Goal: Find specific page/section: Find specific page/section

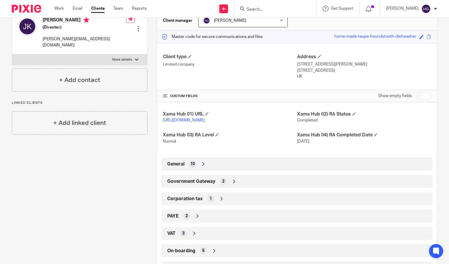
scroll to position [65, 0]
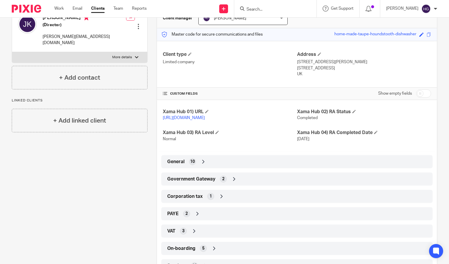
click at [246, 167] on div "General 10" at bounding box center [297, 162] width 263 height 10
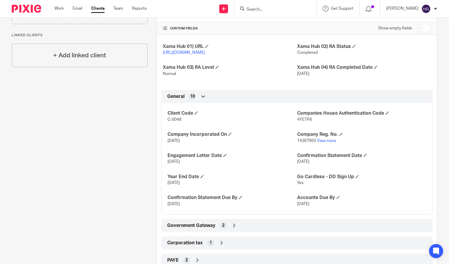
scroll to position [136, 0]
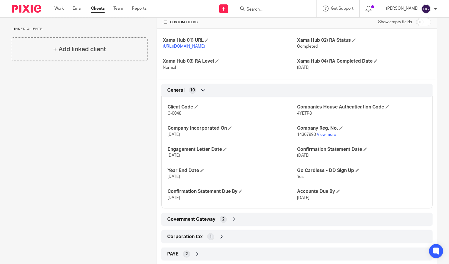
click at [231, 222] on icon at bounding box center [234, 219] width 6 height 6
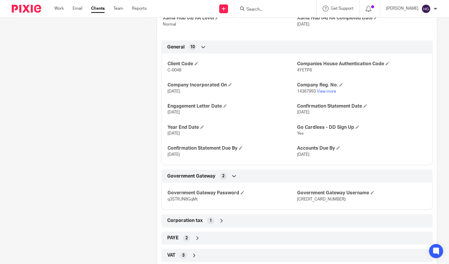
scroll to position [180, 0]
click at [307, 201] on span "574208328264" at bounding box center [321, 199] width 49 height 4
copy span "574208328264"
click at [179, 202] on p "q3STRJN8GqMt" at bounding box center [232, 199] width 129 height 6
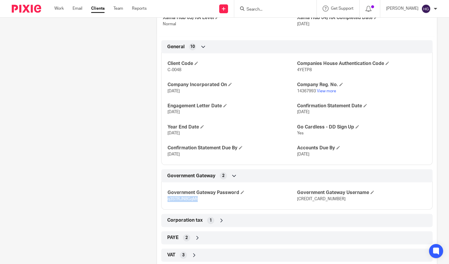
click at [179, 202] on p "q3STRJN8GqMt" at bounding box center [232, 199] width 129 height 6
copy span "q3STRJN8GqMt"
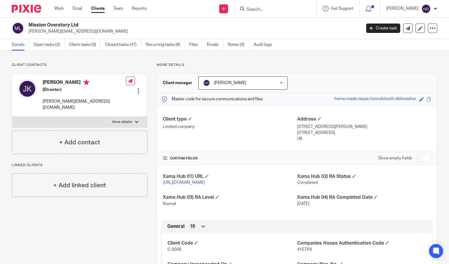
click at [259, 11] on input "Search" at bounding box center [272, 9] width 53 height 5
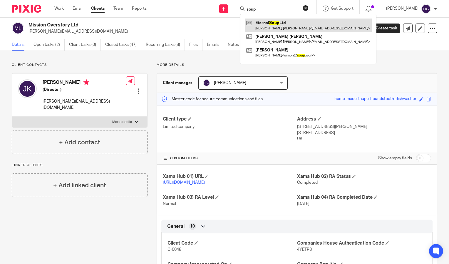
type input "soup"
click at [265, 29] on link at bounding box center [308, 26] width 127 height 14
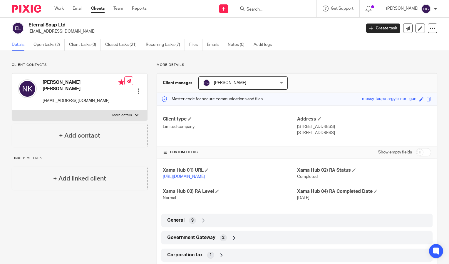
click at [236, 226] on div "General 9" at bounding box center [297, 221] width 263 height 10
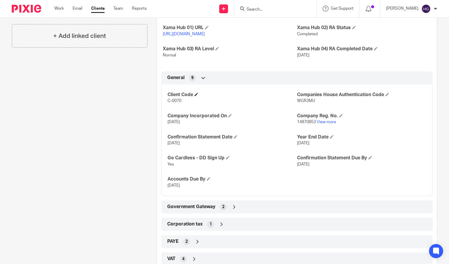
scroll to position [149, 0]
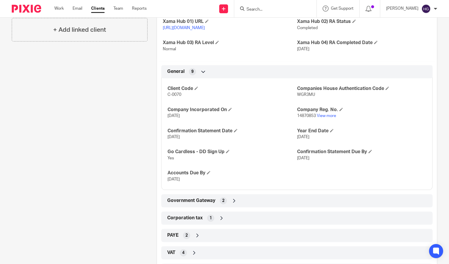
click at [303, 200] on div "Government Gateway 2" at bounding box center [296, 200] width 271 height 13
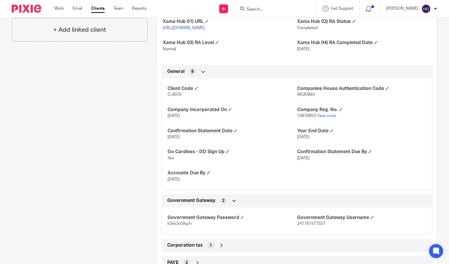
click at [304, 206] on div "Government Gateway 2" at bounding box center [297, 201] width 263 height 10
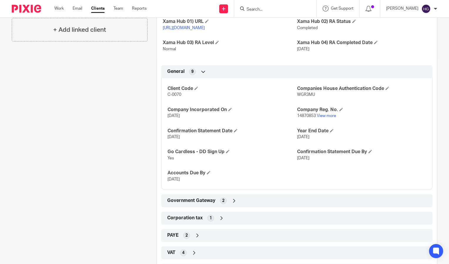
click at [301, 203] on div "Government Gateway 2" at bounding box center [297, 201] width 263 height 10
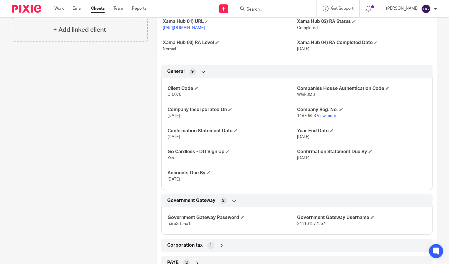
click at [307, 226] on span "241161577557" at bounding box center [311, 224] width 28 height 4
copy span "241161577557"
click at [185, 226] on span "h3rb3rt5ha1r" at bounding box center [180, 224] width 24 height 4
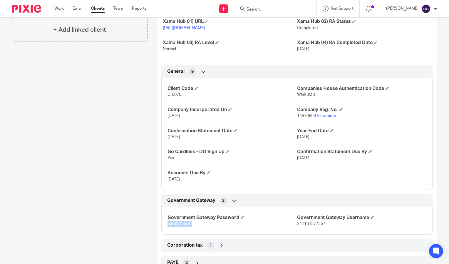
copy span "h3rb3rt5ha1r"
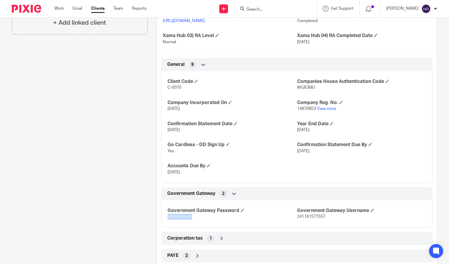
scroll to position [156, 0]
click at [280, 10] on input "Search" at bounding box center [272, 9] width 53 height 5
paste input "985504488"
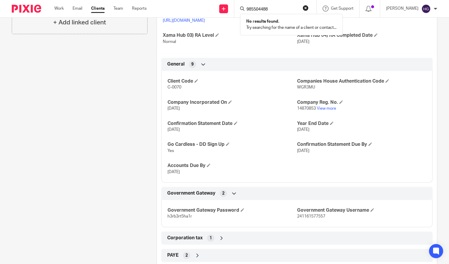
type input "985504488"
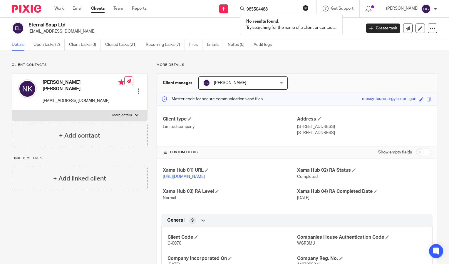
click at [308, 8] on button "reset" at bounding box center [306, 8] width 6 height 6
click at [275, 11] on input "Search" at bounding box center [272, 9] width 53 height 5
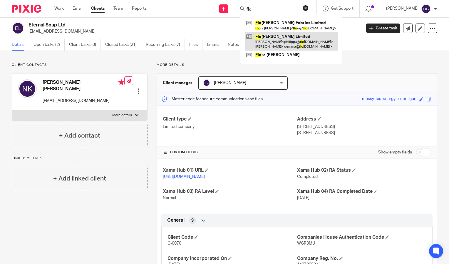
type input "flo"
click at [274, 40] on link at bounding box center [291, 41] width 93 height 18
